Goal: Transaction & Acquisition: Purchase product/service

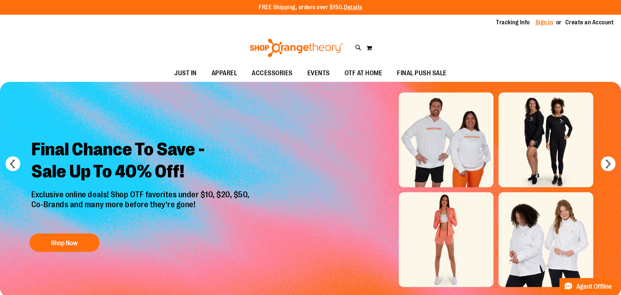
click at [545, 22] on link "Sign In" at bounding box center [545, 22] width 18 height 8
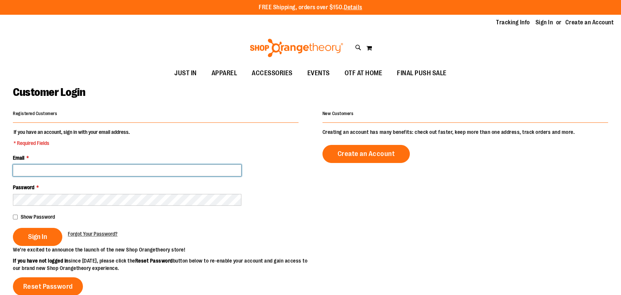
click at [145, 172] on input "Email *" at bounding box center [127, 170] width 229 height 12
type input "*"
type input "**********"
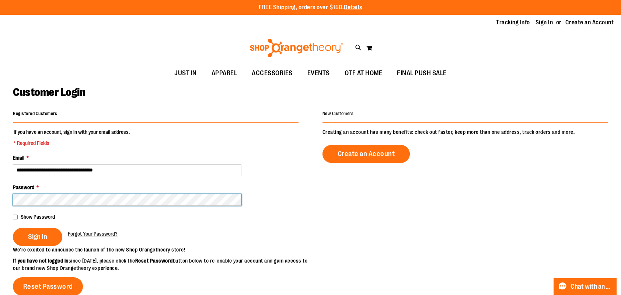
click at [13, 228] on button "Sign In" at bounding box center [37, 237] width 49 height 18
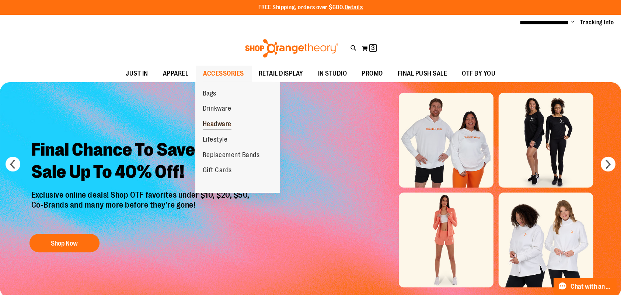
click at [230, 125] on span "Headware" at bounding box center [217, 124] width 29 height 9
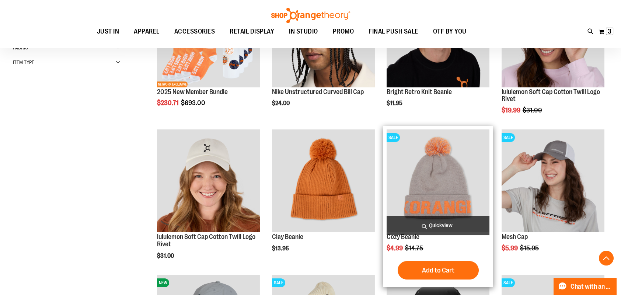
scroll to position [172, 0]
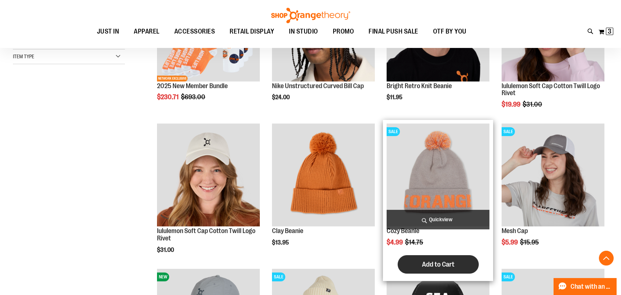
click at [443, 261] on span "Add to Cart" at bounding box center [438, 264] width 32 height 8
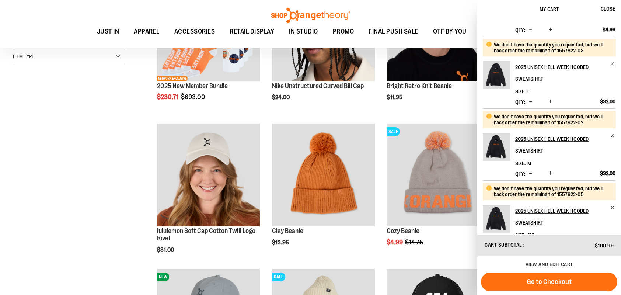
scroll to position [0, 0]
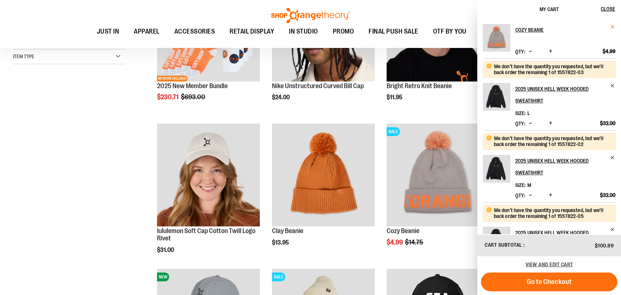
click at [611, 28] on span "Remove item" at bounding box center [613, 27] width 6 height 6
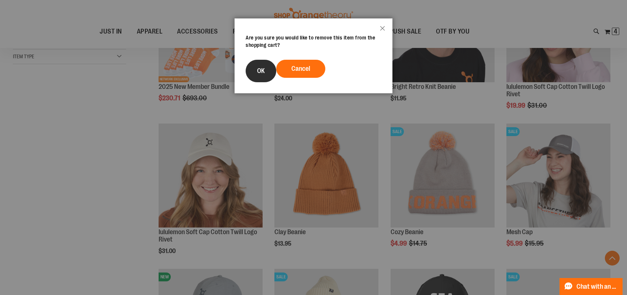
click at [267, 72] on button "OK" at bounding box center [261, 71] width 31 height 22
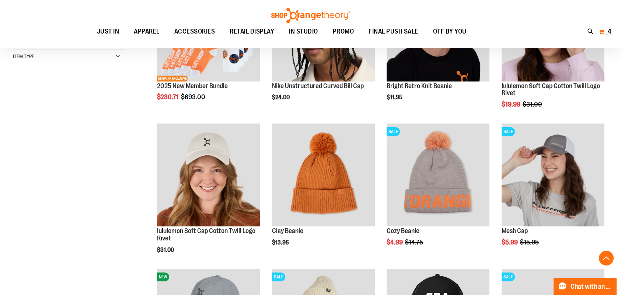
click at [611, 31] on span "4" at bounding box center [610, 31] width 4 height 7
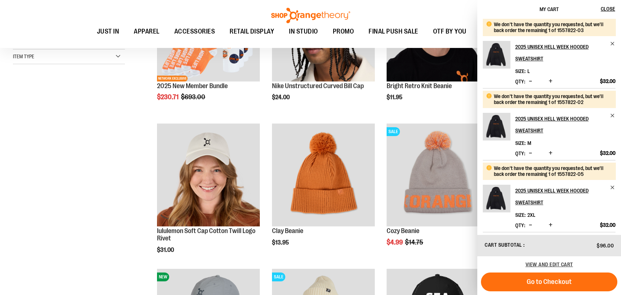
scroll to position [3, 0]
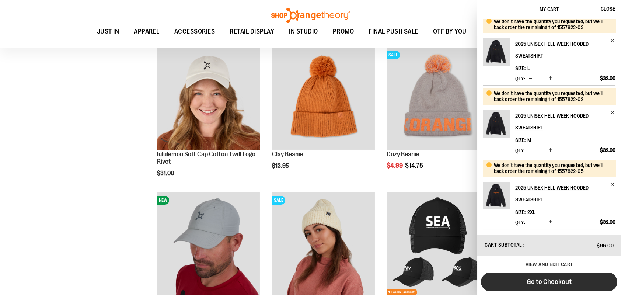
scroll to position [319, 0]
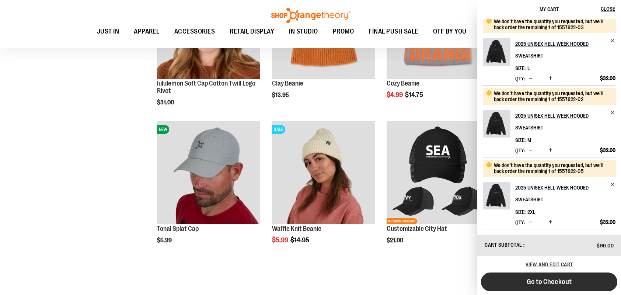
click at [553, 283] on span "Go to Checkout" at bounding box center [549, 282] width 45 height 8
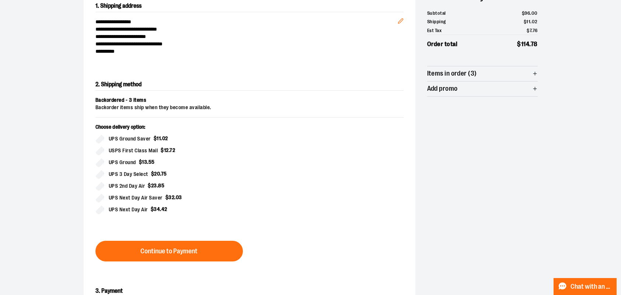
scroll to position [98, 0]
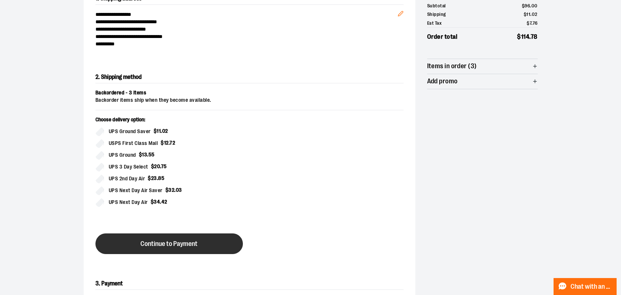
click at [170, 240] on span "Continue to Payment" at bounding box center [169, 243] width 57 height 7
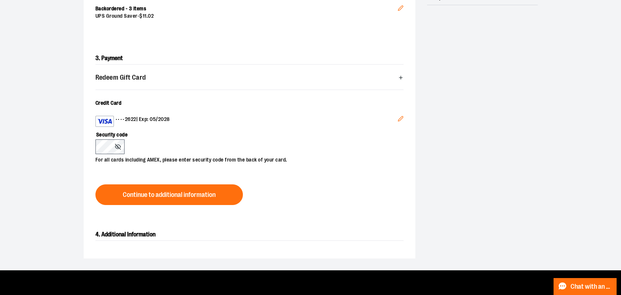
scroll to position [197, 0]
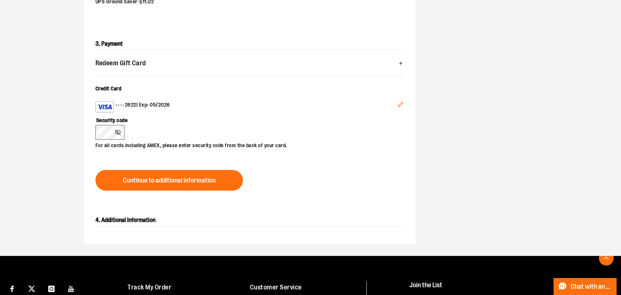
click at [238, 130] on div "Security code For all cards including AMEX, please enter security code from the…" at bounding box center [246, 130] width 301 height 37
click at [401, 104] on icon "Edit" at bounding box center [400, 104] width 5 height 5
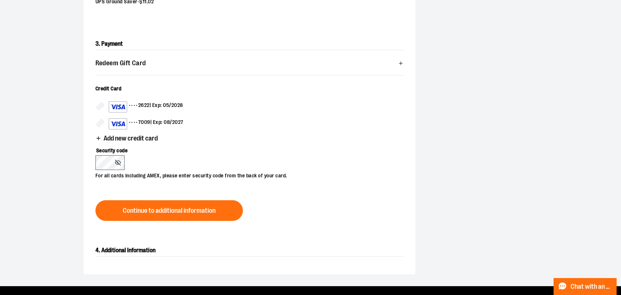
click at [117, 139] on span "Add new credit card" at bounding box center [131, 138] width 54 height 7
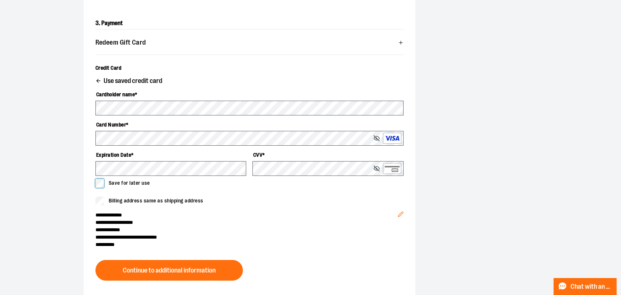
scroll to position [246, 0]
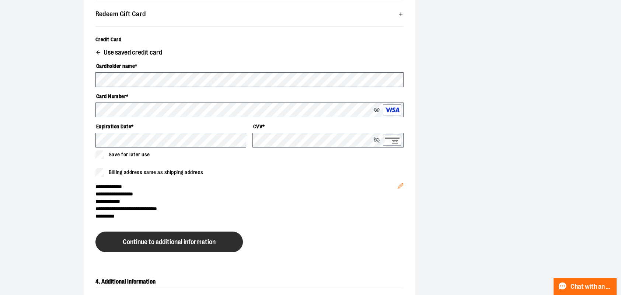
click at [173, 242] on span "Continue to additional information" at bounding box center [169, 242] width 93 height 7
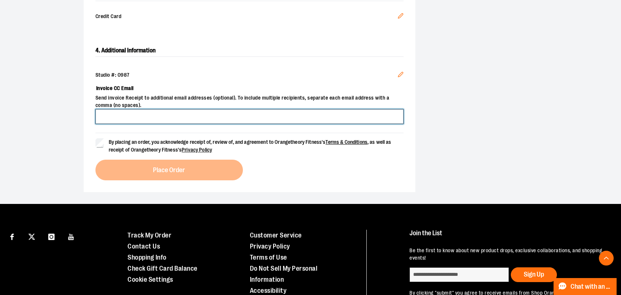
click at [163, 118] on input "Invoice CC Email" at bounding box center [250, 116] width 308 height 15
type input "**********"
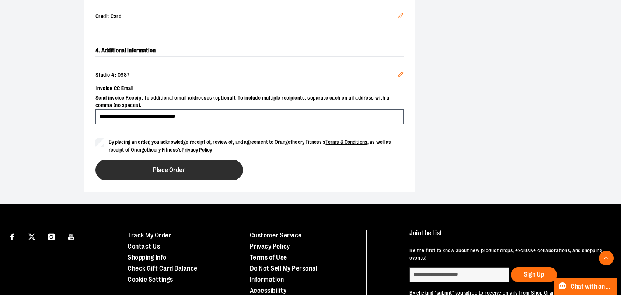
click at [175, 168] on span "Place Order" at bounding box center [169, 170] width 32 height 7
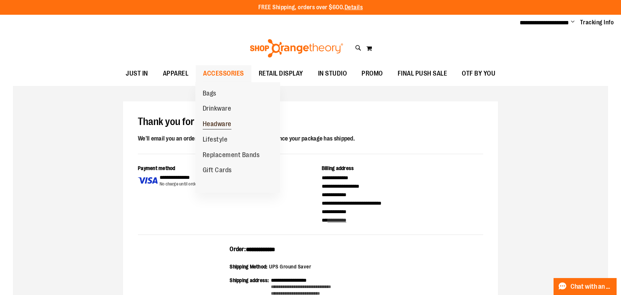
click at [217, 122] on span "Headware" at bounding box center [217, 124] width 29 height 9
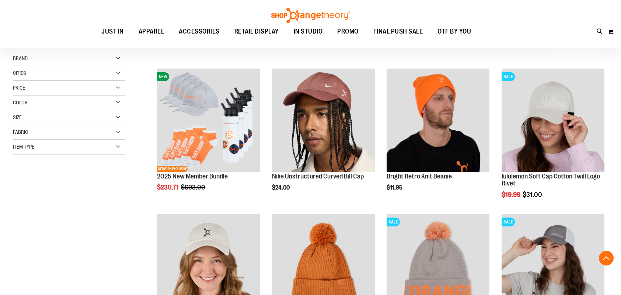
scroll to position [189, 0]
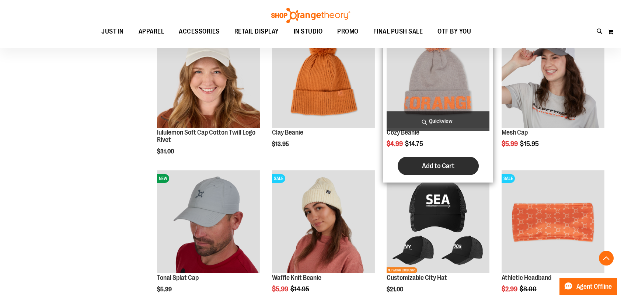
click at [443, 168] on span "Add to Cart" at bounding box center [438, 166] width 32 height 8
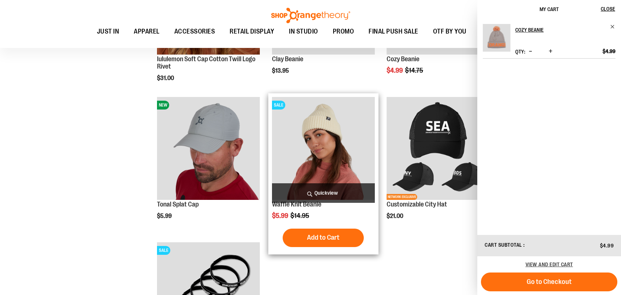
scroll to position [263, 0]
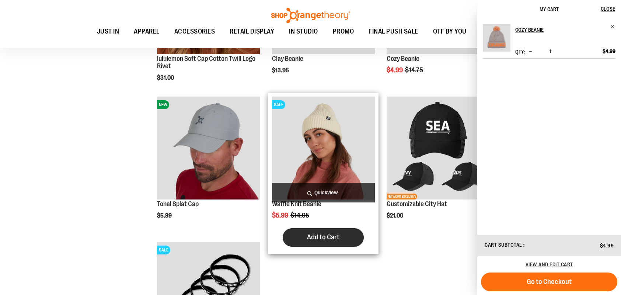
click at [313, 241] on span "Add to Cart" at bounding box center [323, 237] width 32 height 8
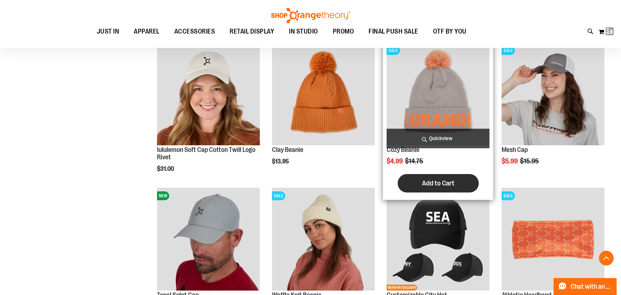
scroll to position [164, 0]
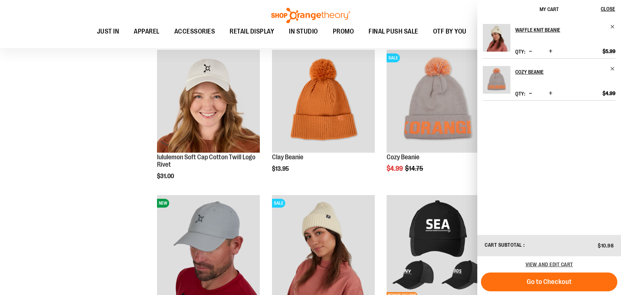
click at [458, 16] on div "Toggle Nav Search Popular Suggestions Advanced Search" at bounding box center [310, 24] width 621 height 48
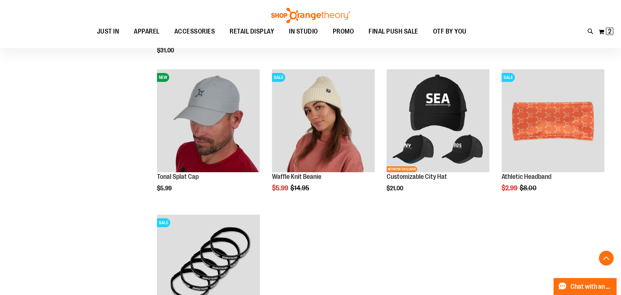
scroll to position [287, 0]
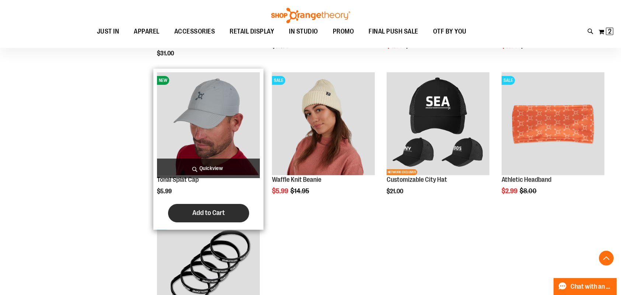
click at [205, 212] on span "Add to Cart" at bounding box center [208, 213] width 32 height 8
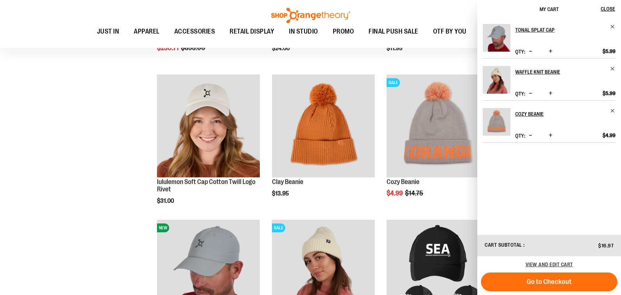
scroll to position [349, 0]
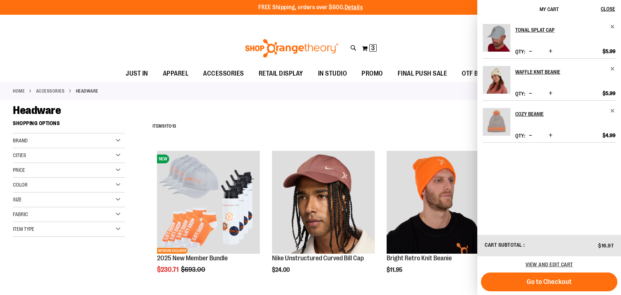
click at [360, 114] on div "Headware" at bounding box center [311, 110] width 596 height 13
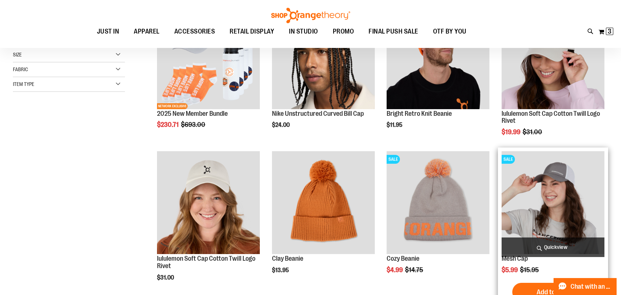
scroll to position [73, 0]
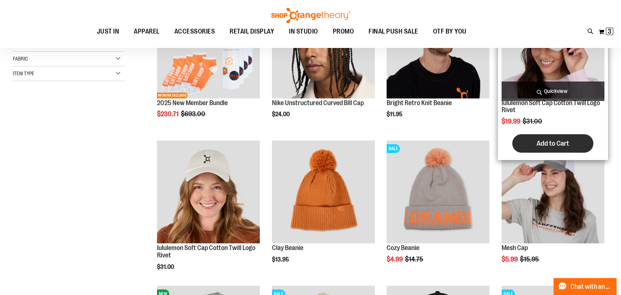
click at [565, 139] on button "Add to Cart" at bounding box center [553, 143] width 81 height 18
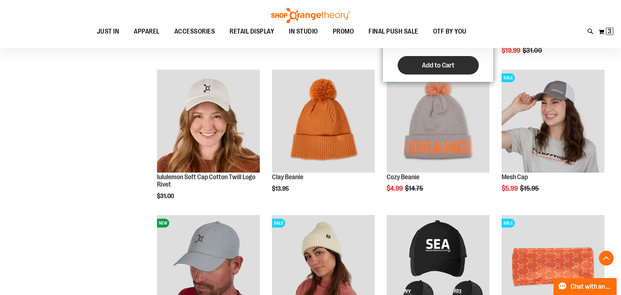
scroll to position [147, 0]
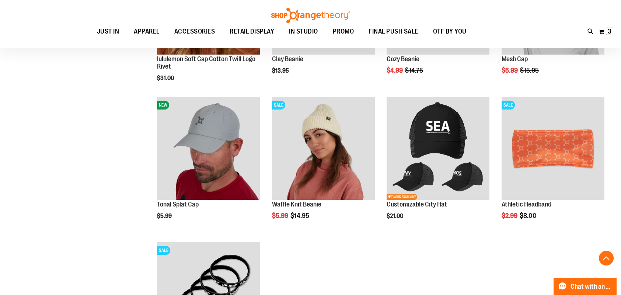
scroll to position [319, 0]
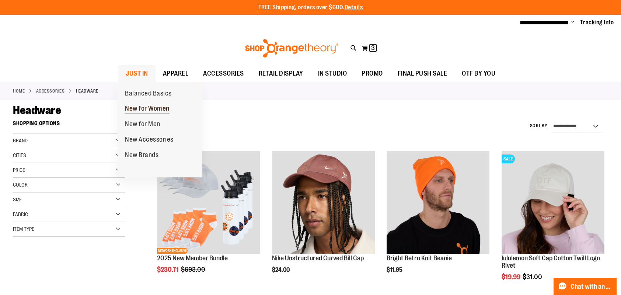
click at [145, 105] on span "New for Women" at bounding box center [147, 109] width 45 height 9
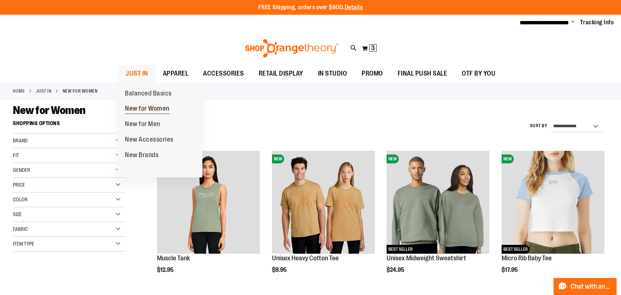
click at [151, 110] on span "New for Women" at bounding box center [147, 109] width 45 height 9
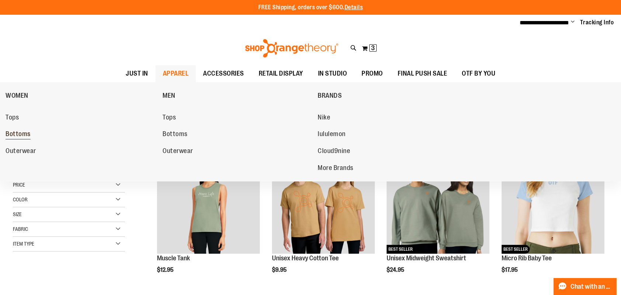
click at [25, 133] on span "Bottoms" at bounding box center [18, 134] width 25 height 9
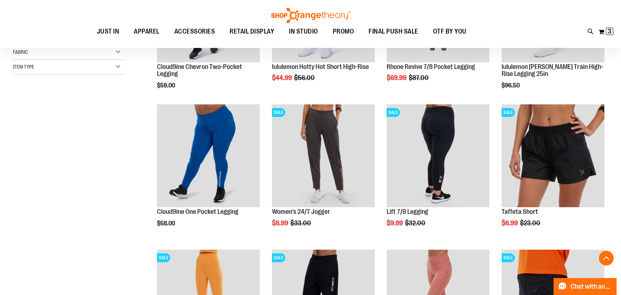
scroll to position [197, 0]
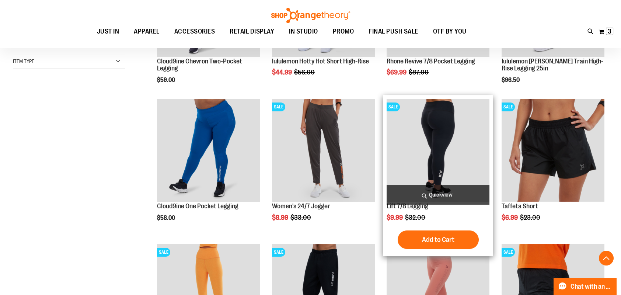
click at [413, 134] on img "product" at bounding box center [438, 150] width 103 height 103
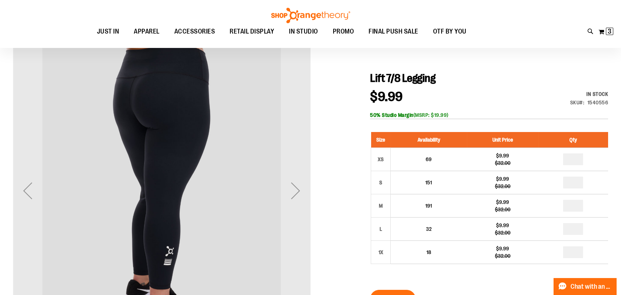
scroll to position [73, 0]
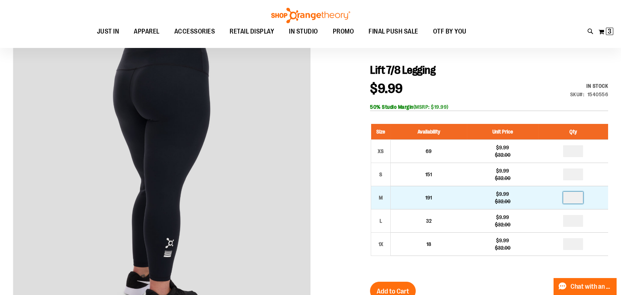
click at [570, 197] on input "number" at bounding box center [573, 198] width 20 height 12
type input "*"
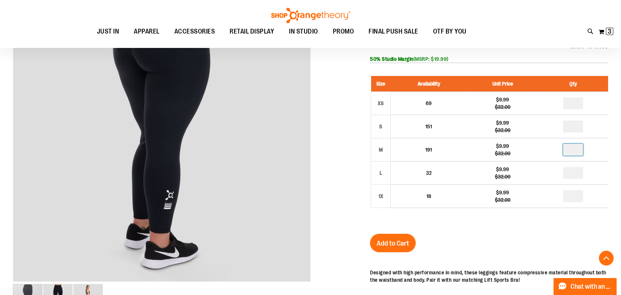
scroll to position [122, 0]
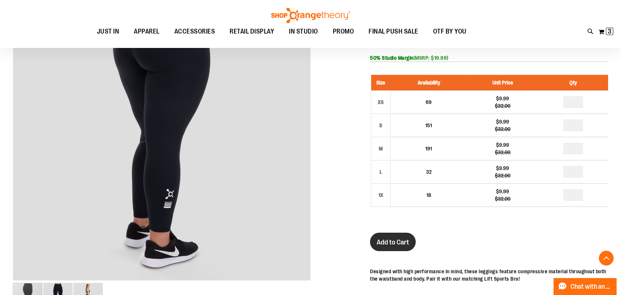
click at [398, 242] on span "Add to Cart" at bounding box center [393, 242] width 32 height 8
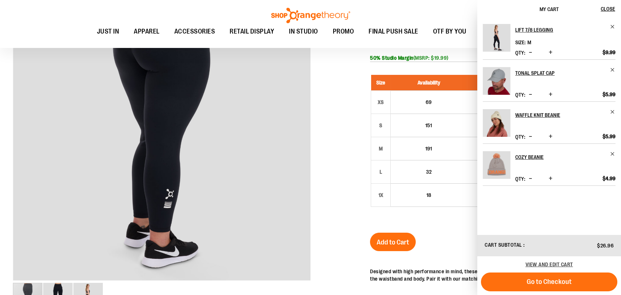
click at [332, 97] on div at bounding box center [311, 198] width 596 height 427
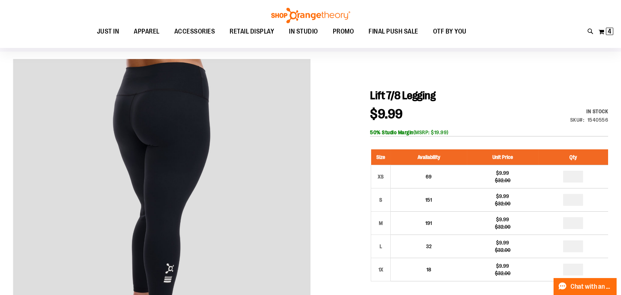
scroll to position [49, 0]
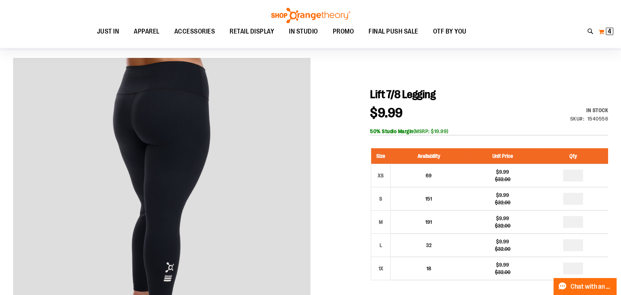
click at [612, 31] on span "4 4 items" at bounding box center [609, 31] width 7 height 7
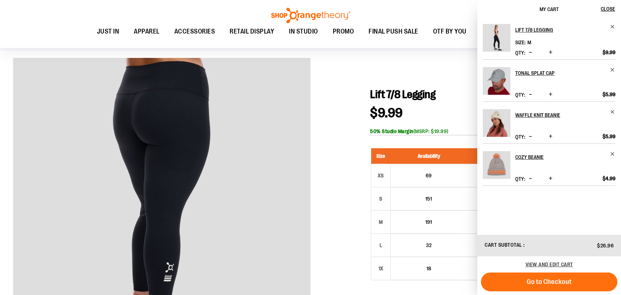
click at [323, 187] on div at bounding box center [311, 271] width 596 height 427
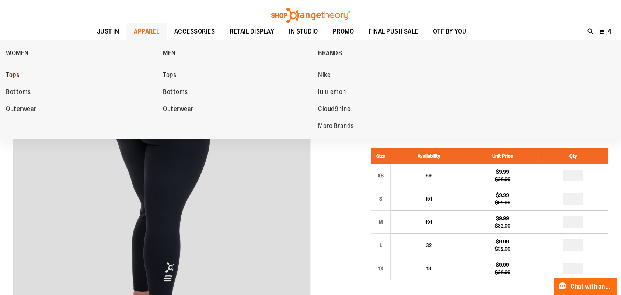
click at [16, 76] on span "Tops" at bounding box center [12, 75] width 13 height 9
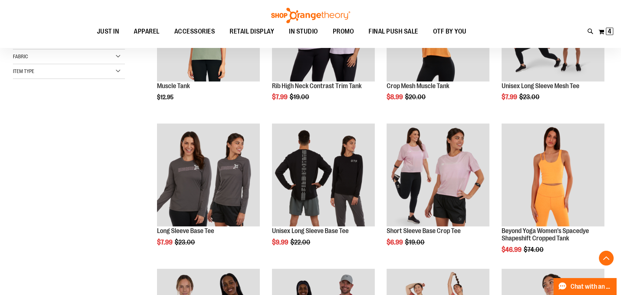
scroll to position [197, 0]
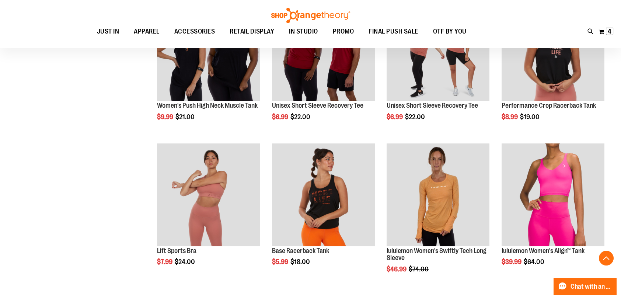
scroll to position [467, 0]
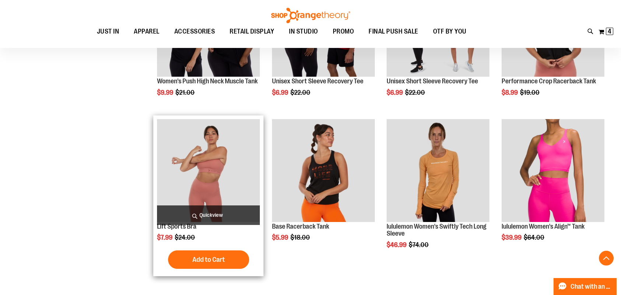
click at [198, 192] on img "product" at bounding box center [208, 170] width 103 height 103
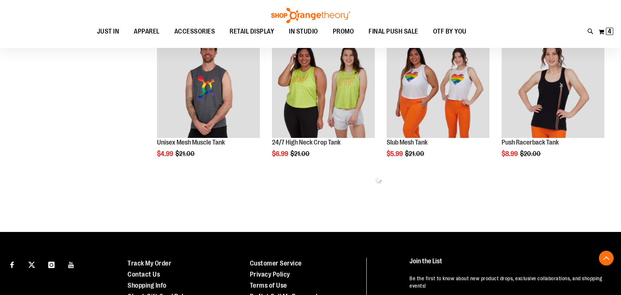
scroll to position [406, 0]
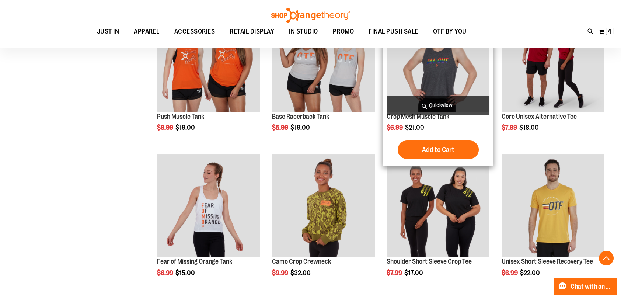
scroll to position [504, 0]
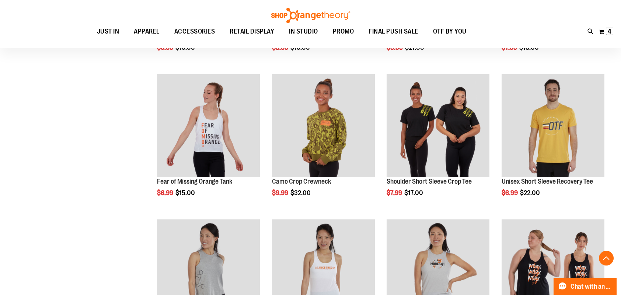
scroll to position [577, 0]
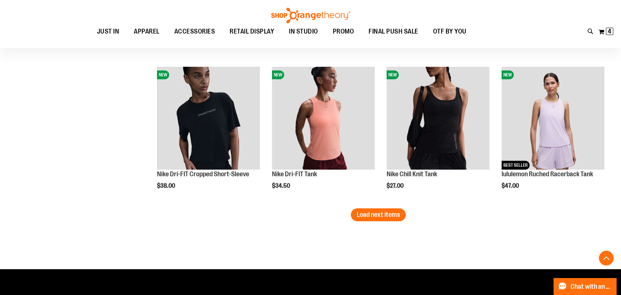
scroll to position [1192, 0]
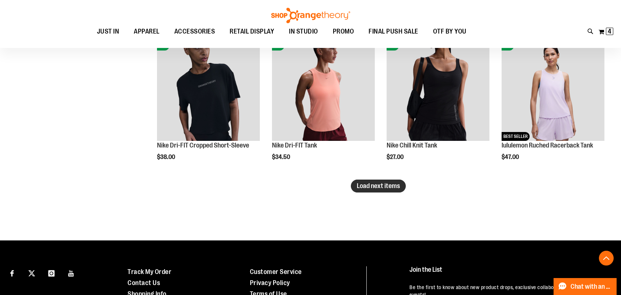
click at [386, 185] on span "Load next items" at bounding box center [378, 185] width 43 height 7
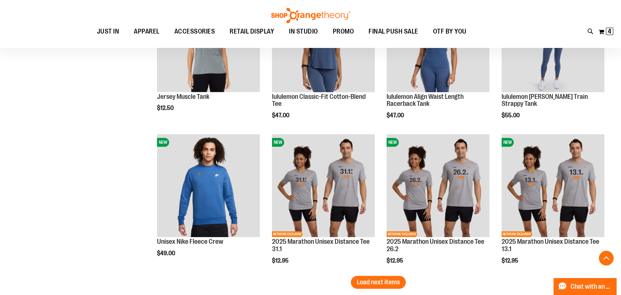
scroll to position [1561, 0]
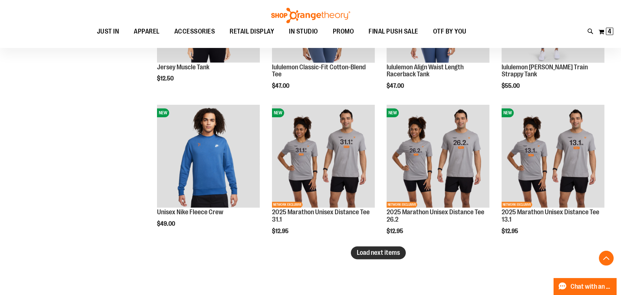
click at [380, 249] on span "Load next items" at bounding box center [378, 252] width 43 height 7
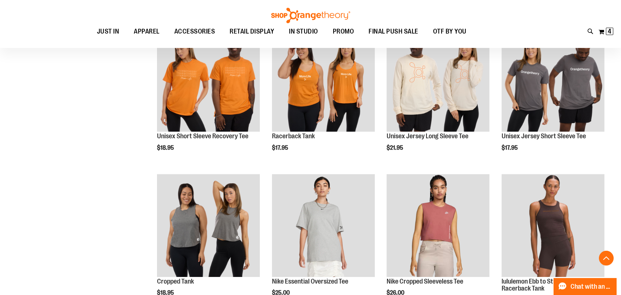
scroll to position [1807, 0]
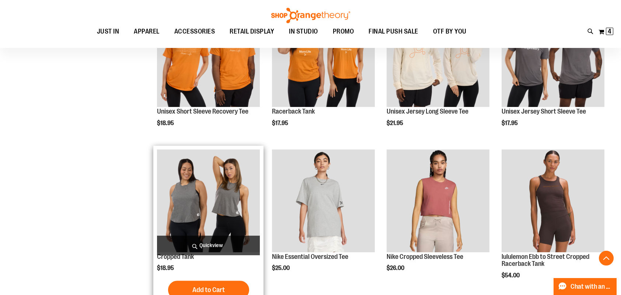
click at [197, 200] on img "product" at bounding box center [208, 200] width 103 height 103
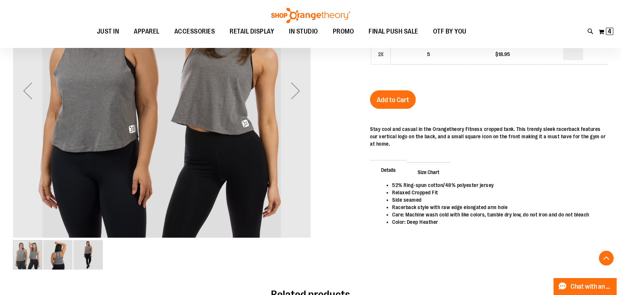
scroll to position [172, 0]
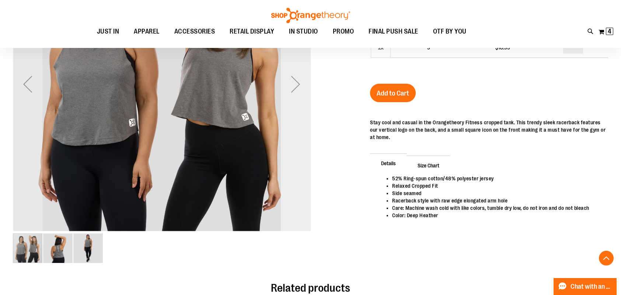
click at [305, 113] on div "Next" at bounding box center [296, 84] width 30 height 298
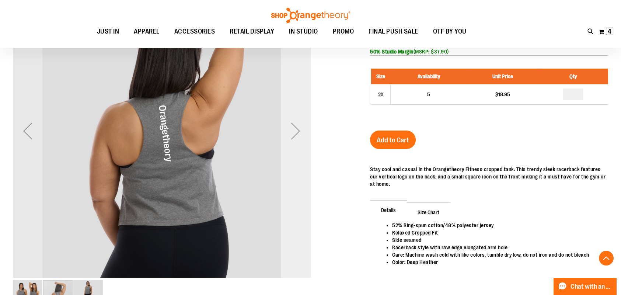
scroll to position [123, 0]
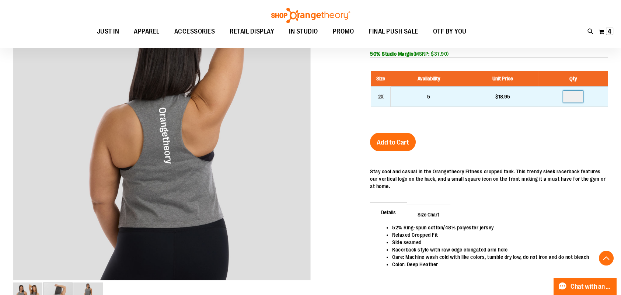
click at [575, 98] on input "number" at bounding box center [573, 97] width 20 height 12
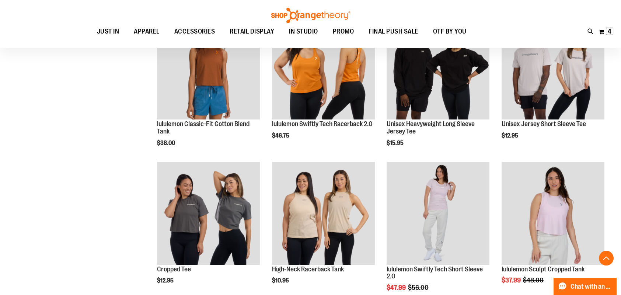
scroll to position [467, 0]
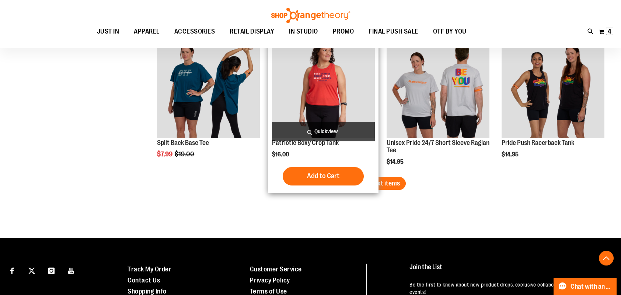
scroll to position [1352, 0]
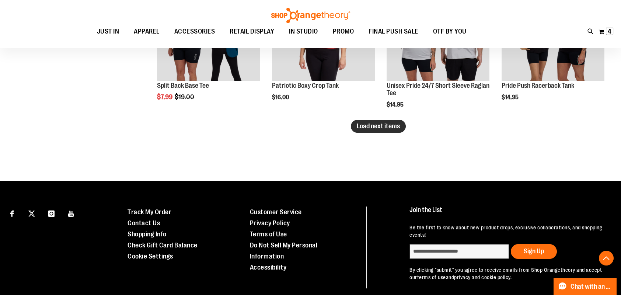
click at [367, 125] on span "Load next items" at bounding box center [378, 125] width 43 height 7
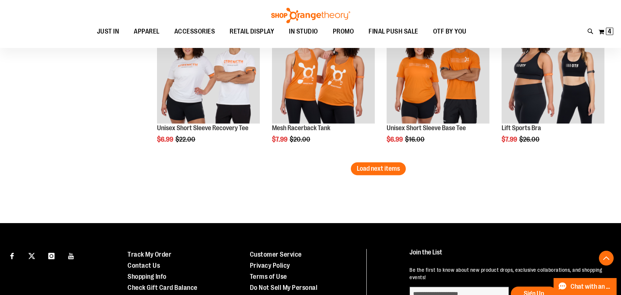
scroll to position [1745, 0]
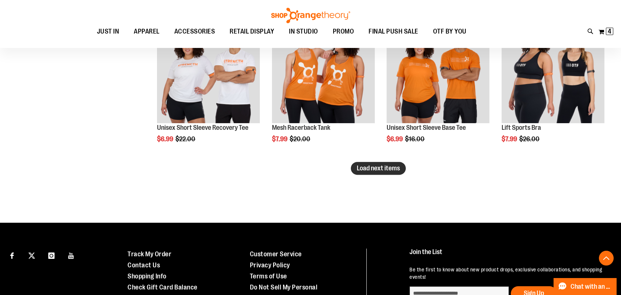
click at [377, 167] on span "Load next items" at bounding box center [378, 167] width 43 height 7
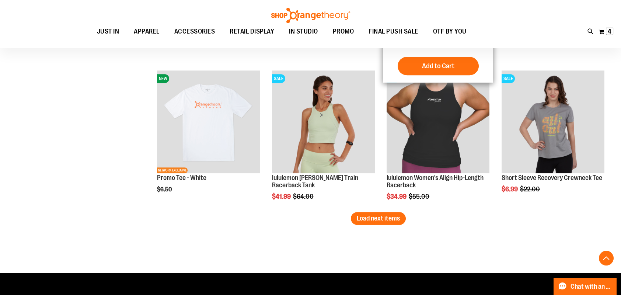
scroll to position [2139, 0]
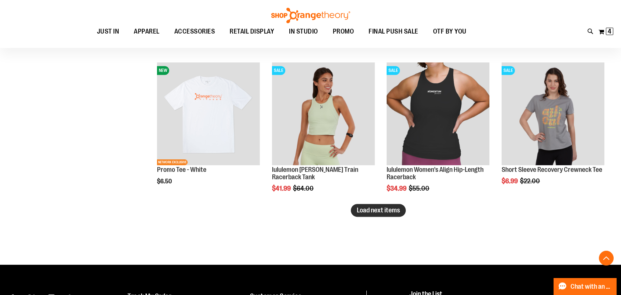
click at [369, 209] on span "Load next items" at bounding box center [378, 210] width 43 height 7
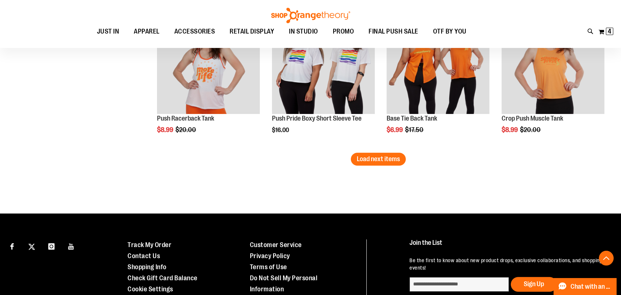
scroll to position [2630, 0]
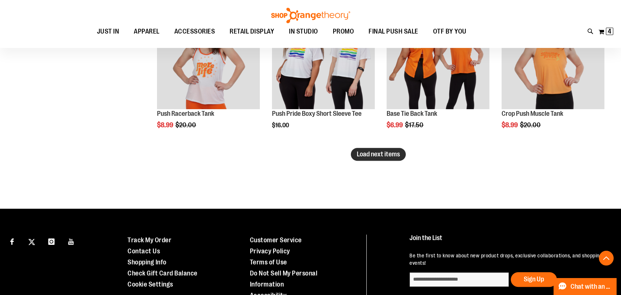
click at [365, 153] on span "Load next items" at bounding box center [378, 153] width 43 height 7
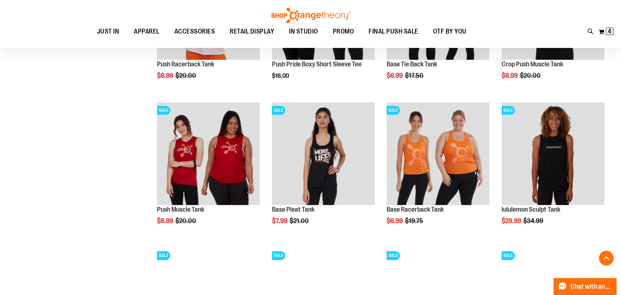
scroll to position [2679, 0]
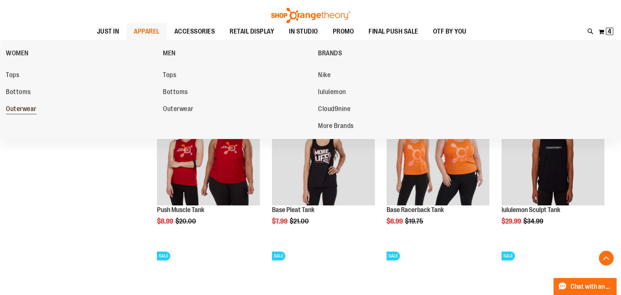
drag, startPoint x: 36, startPoint y: 105, endPoint x: 29, endPoint y: 107, distance: 7.0
click at [32, 107] on link "Outerwear" at bounding box center [81, 109] width 150 height 13
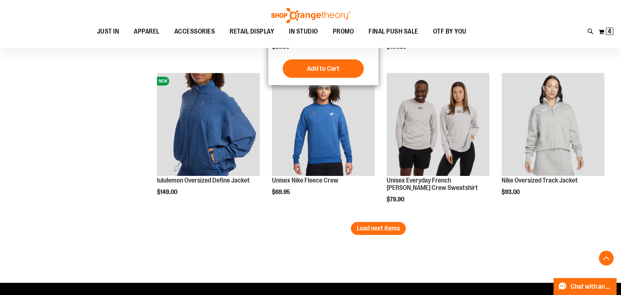
scroll to position [1328, 0]
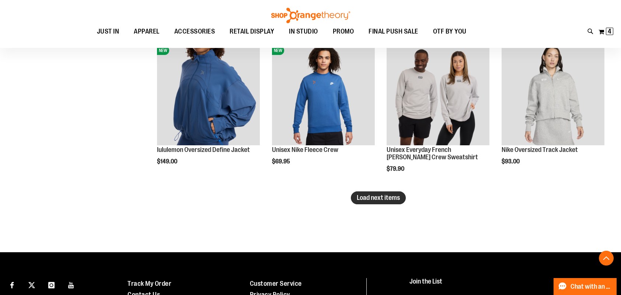
click at [390, 196] on span "Load next items" at bounding box center [378, 197] width 43 height 7
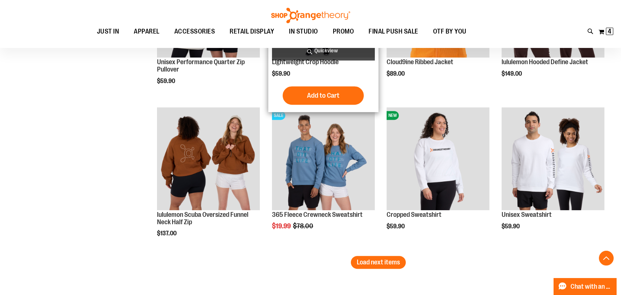
scroll to position [1770, 0]
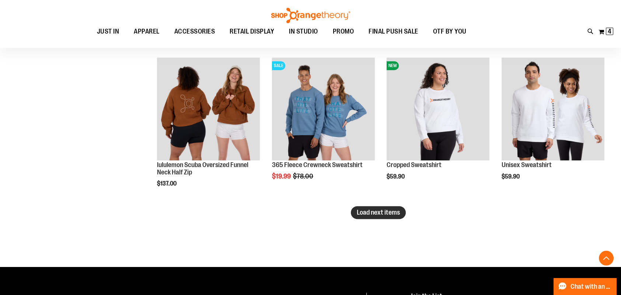
click at [394, 208] on button "Load next items" at bounding box center [378, 212] width 55 height 13
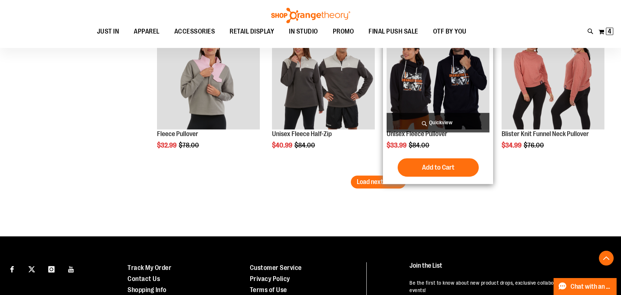
scroll to position [2262, 0]
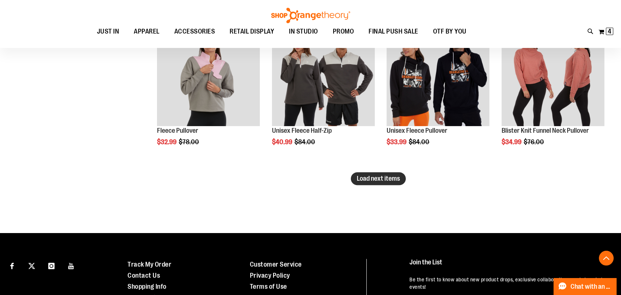
click at [380, 180] on span "Load next items" at bounding box center [378, 178] width 43 height 7
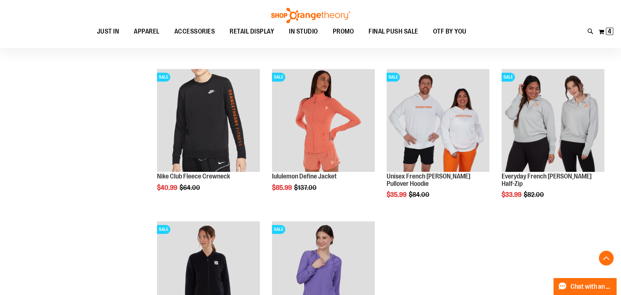
scroll to position [2360, 0]
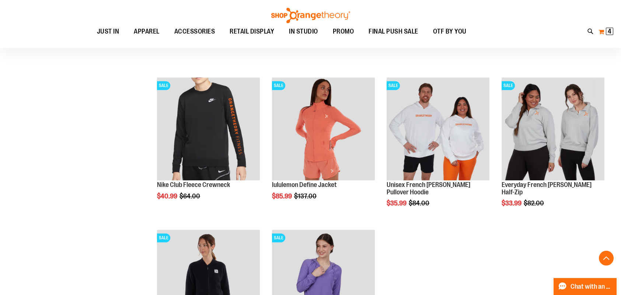
click at [602, 32] on button "My Cart 4 4 items" at bounding box center [606, 32] width 15 height 12
